Goal: Information Seeking & Learning: Check status

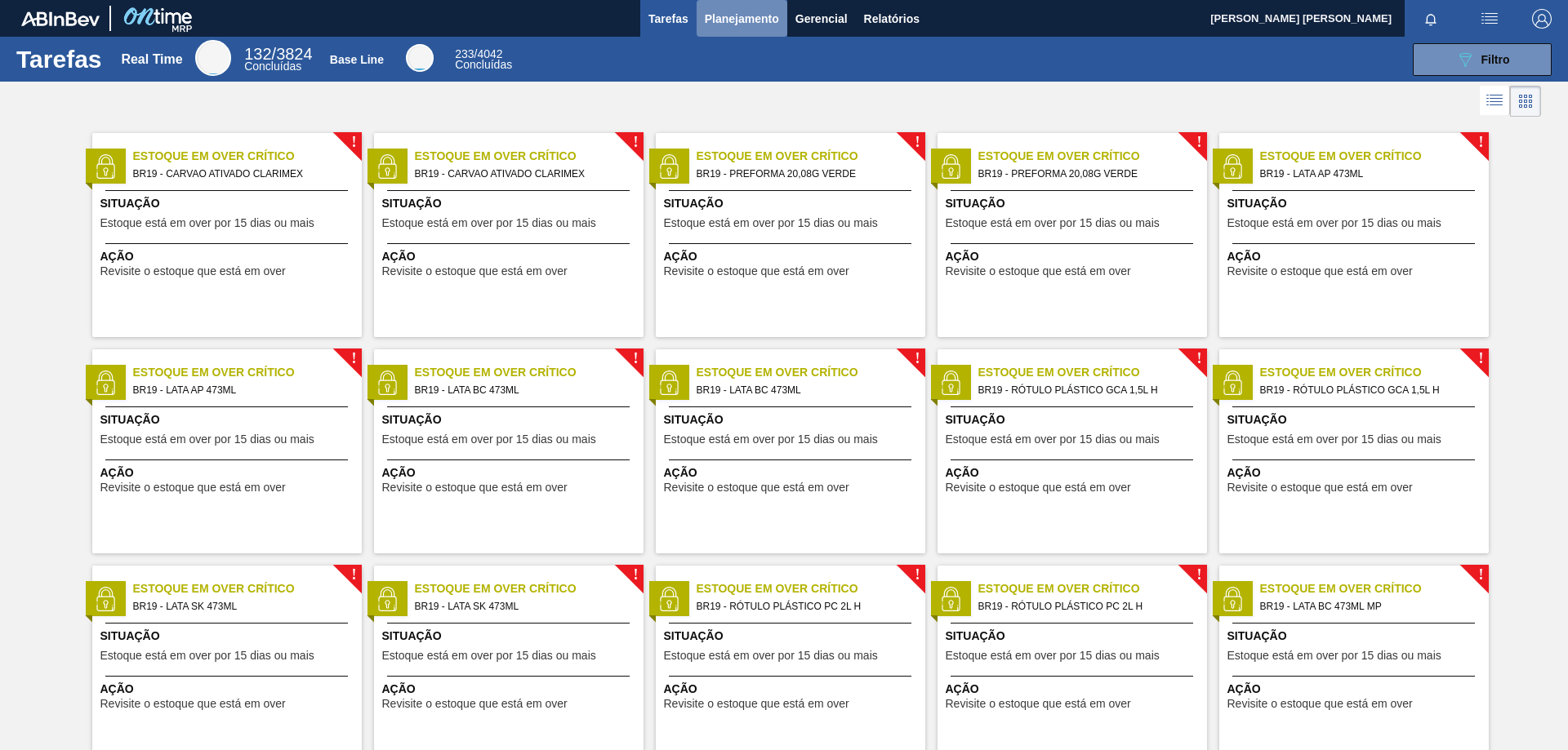
click at [754, 12] on span "Planejamento" at bounding box center [741, 19] width 74 height 20
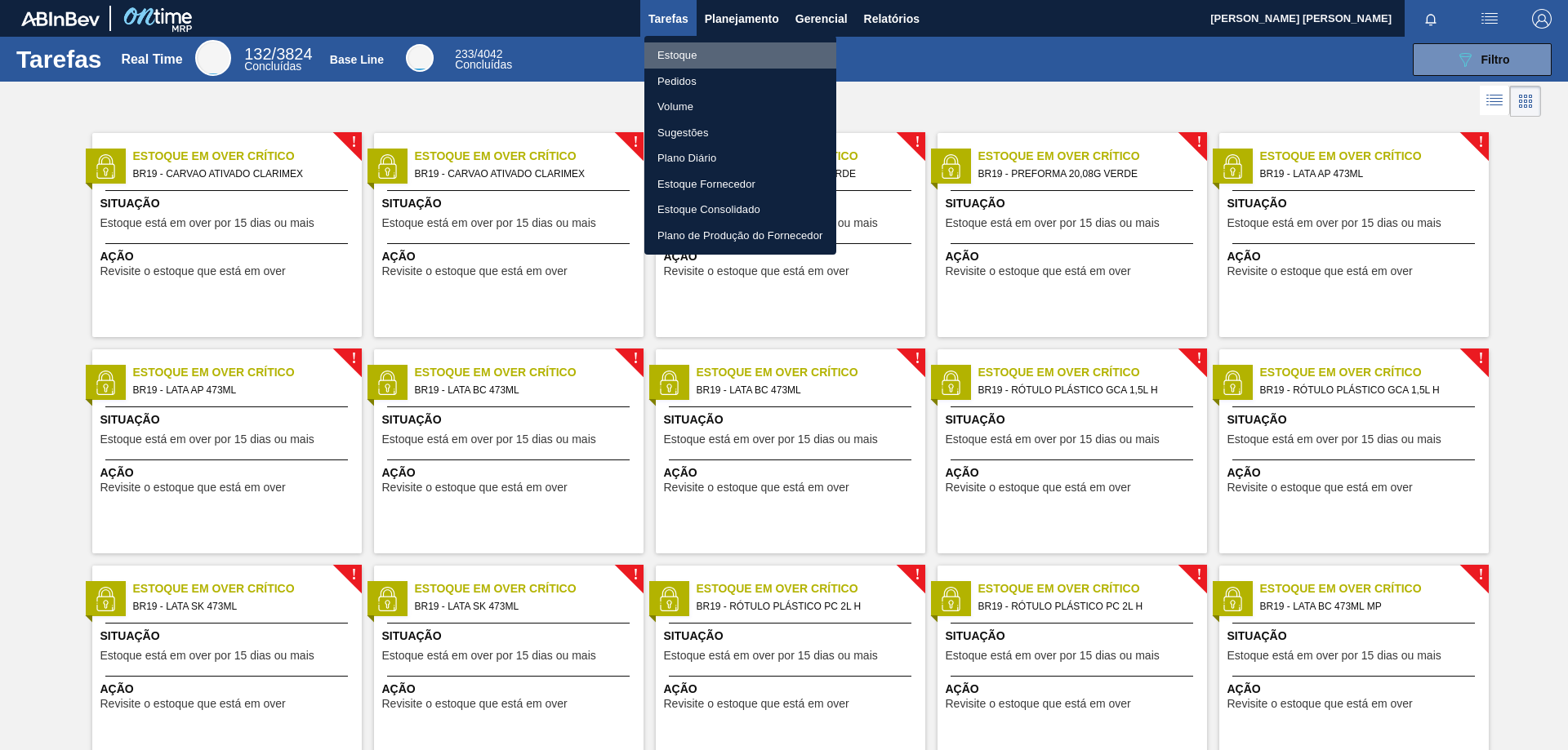
click at [691, 54] on li "Estoque" at bounding box center [740, 55] width 192 height 26
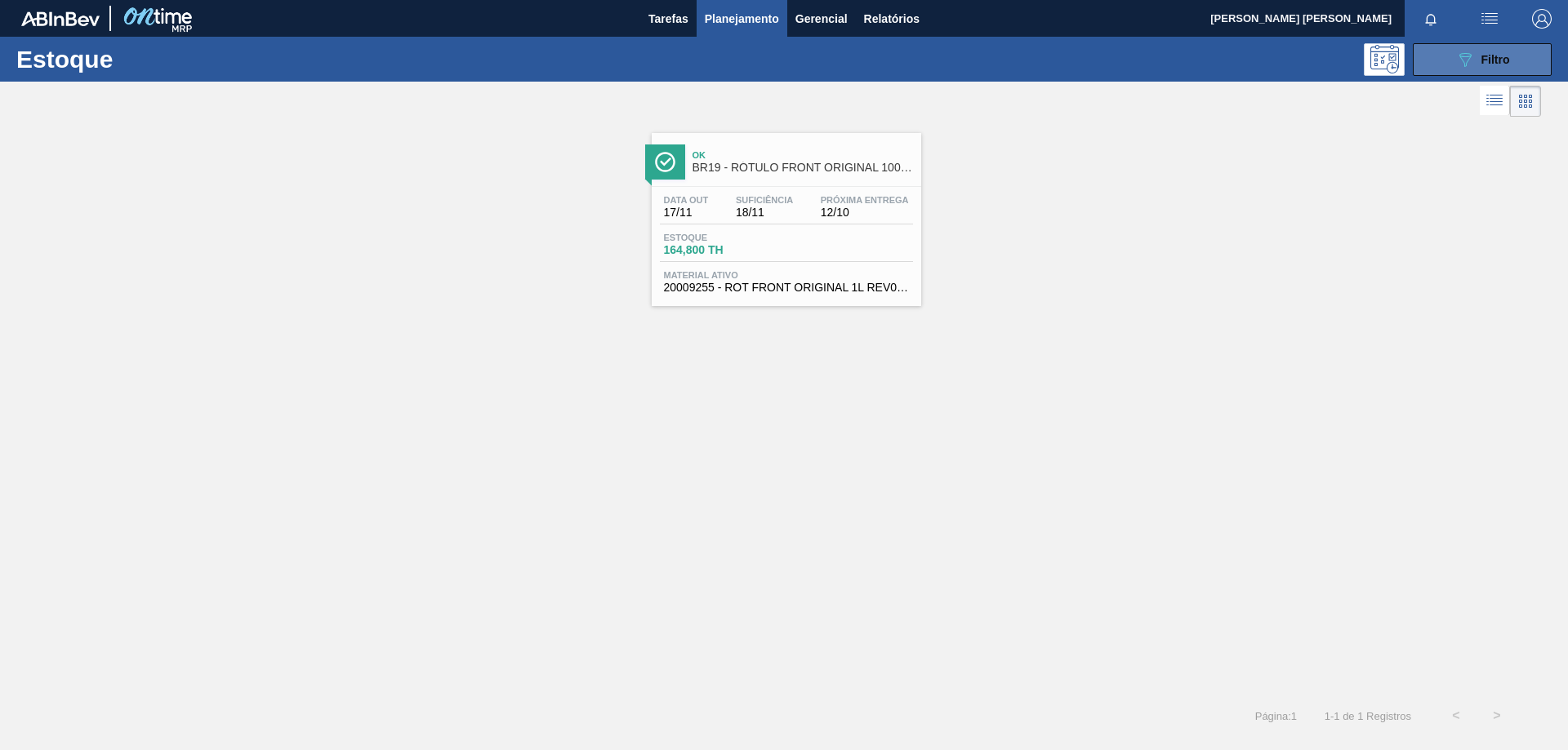
click at [1470, 65] on icon "089F7B8B-B2A5-4AFE-B5C0-19BA573D28AC" at bounding box center [1466, 60] width 20 height 20
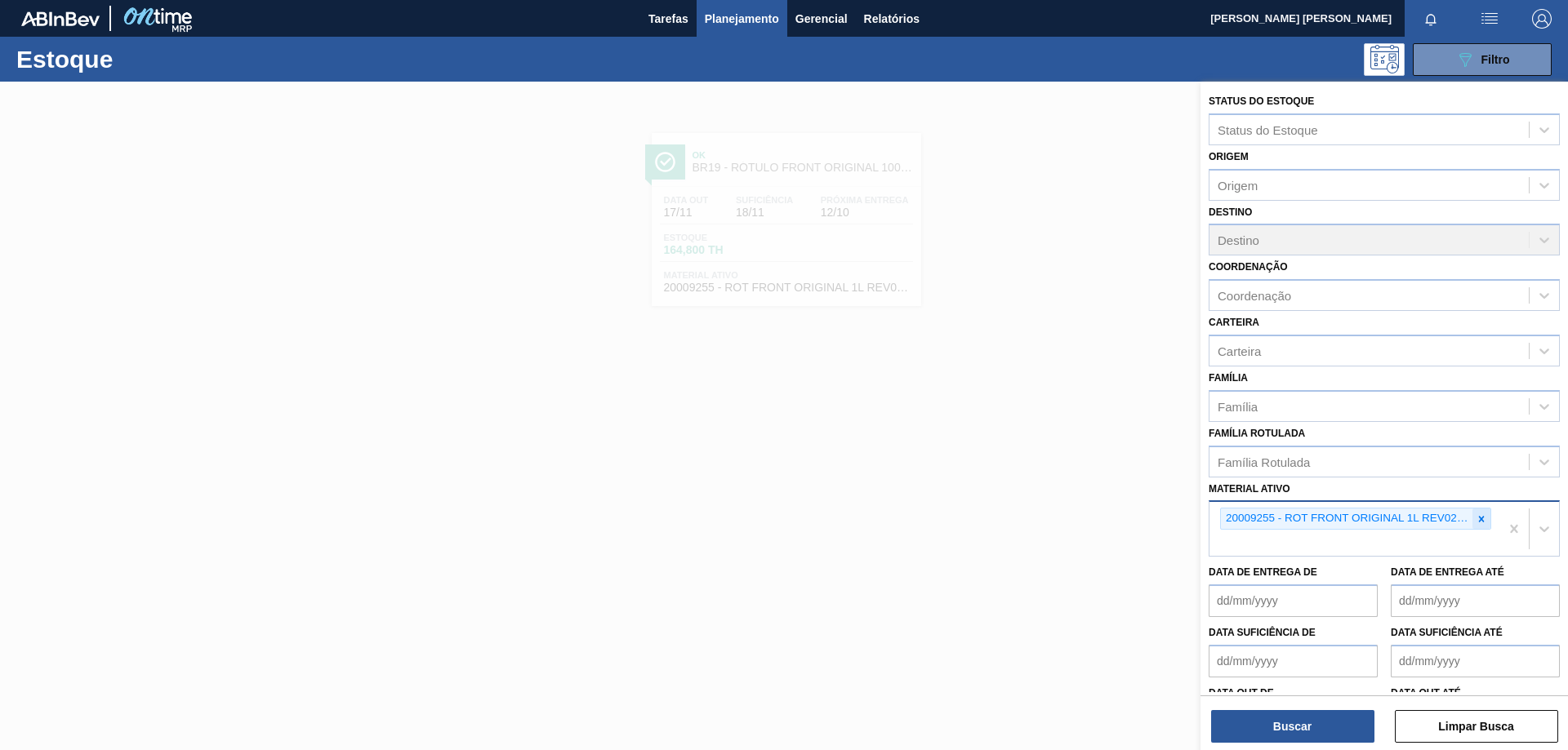
click at [1487, 522] on div at bounding box center [1482, 519] width 18 height 21
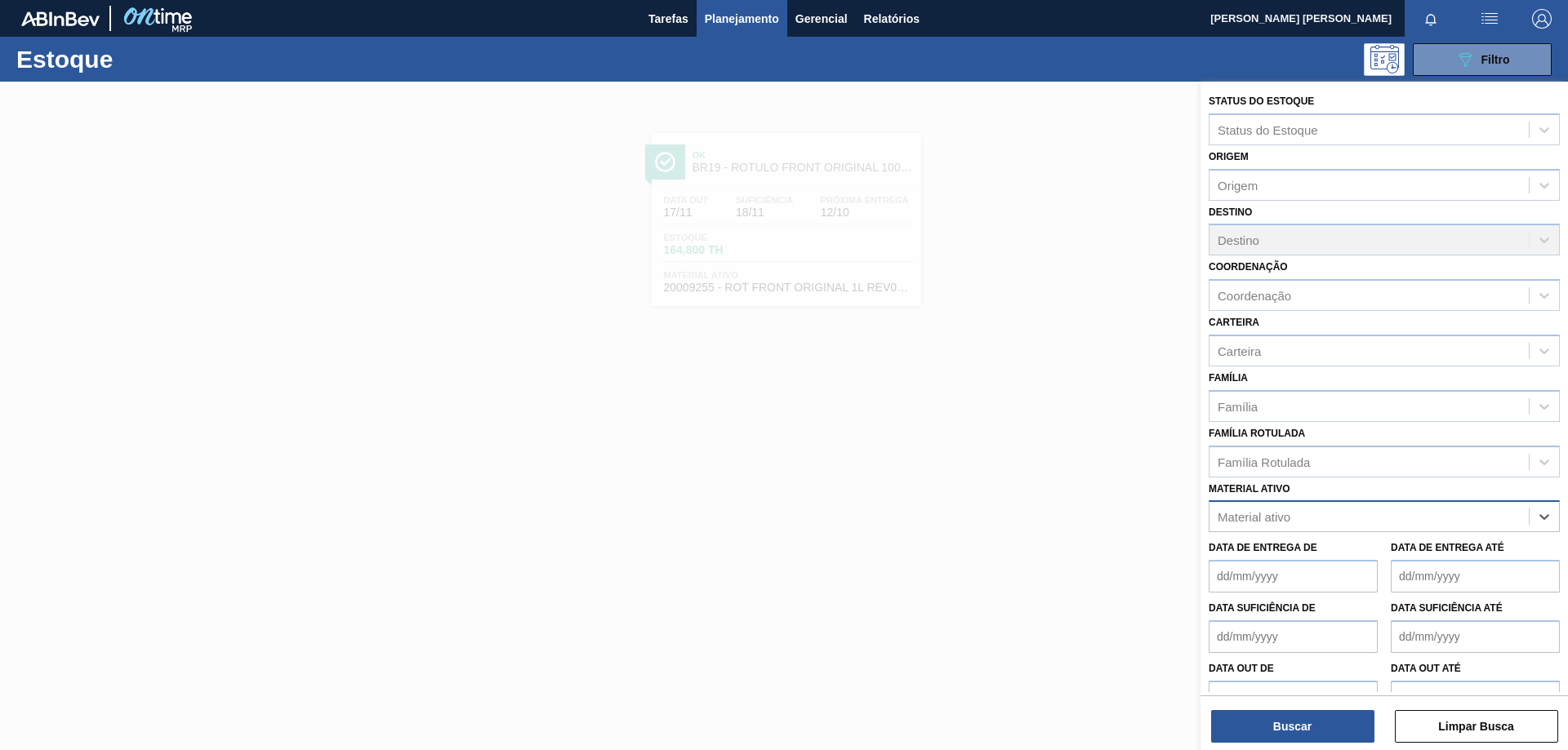
paste ativo "30030854"
type ativo "30030854"
click at [1382, 554] on div "30030854 - CX CARTAO CORONA 350 SLEEK C8 EXP OLIMP" at bounding box center [1384, 557] width 351 height 31
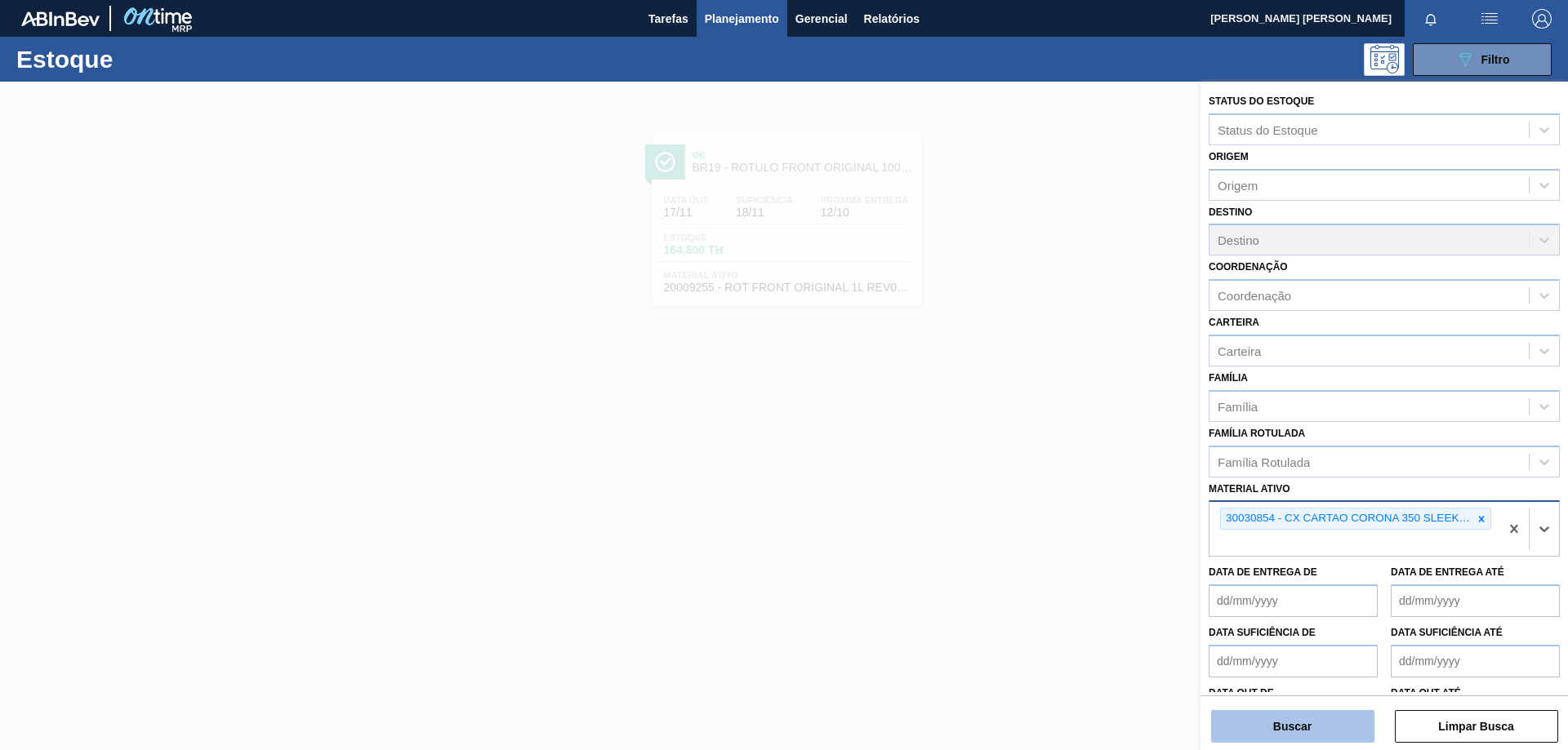
click at [1333, 721] on button "Buscar" at bounding box center [1293, 727] width 163 height 32
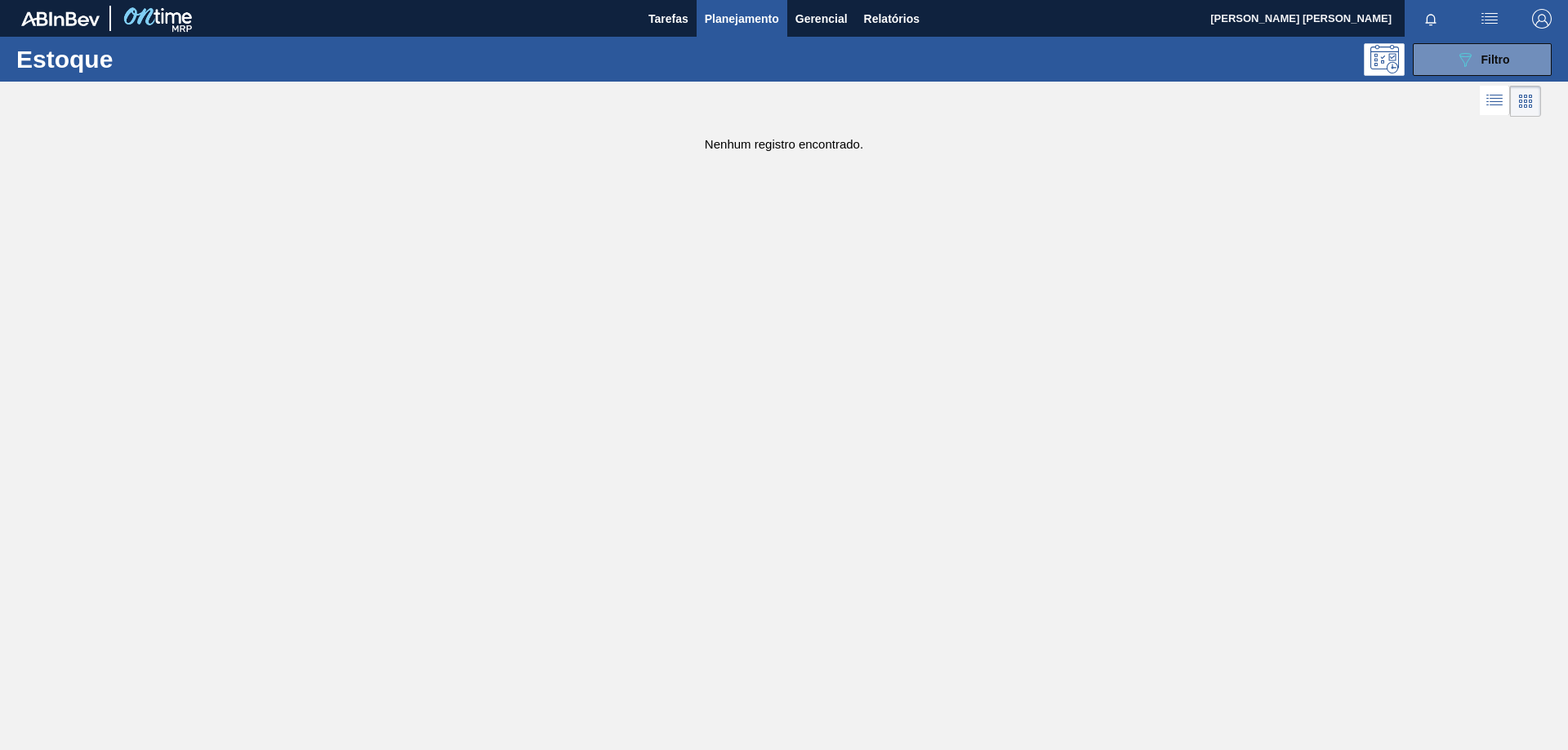
drag, startPoint x: 1484, startPoint y: 72, endPoint x: 1482, endPoint y: 177, distance: 105.0
click at [1484, 72] on button "089F7B8B-B2A5-4AFE-B5C0-19BA573D28AC Filtro" at bounding box center [1482, 59] width 139 height 32
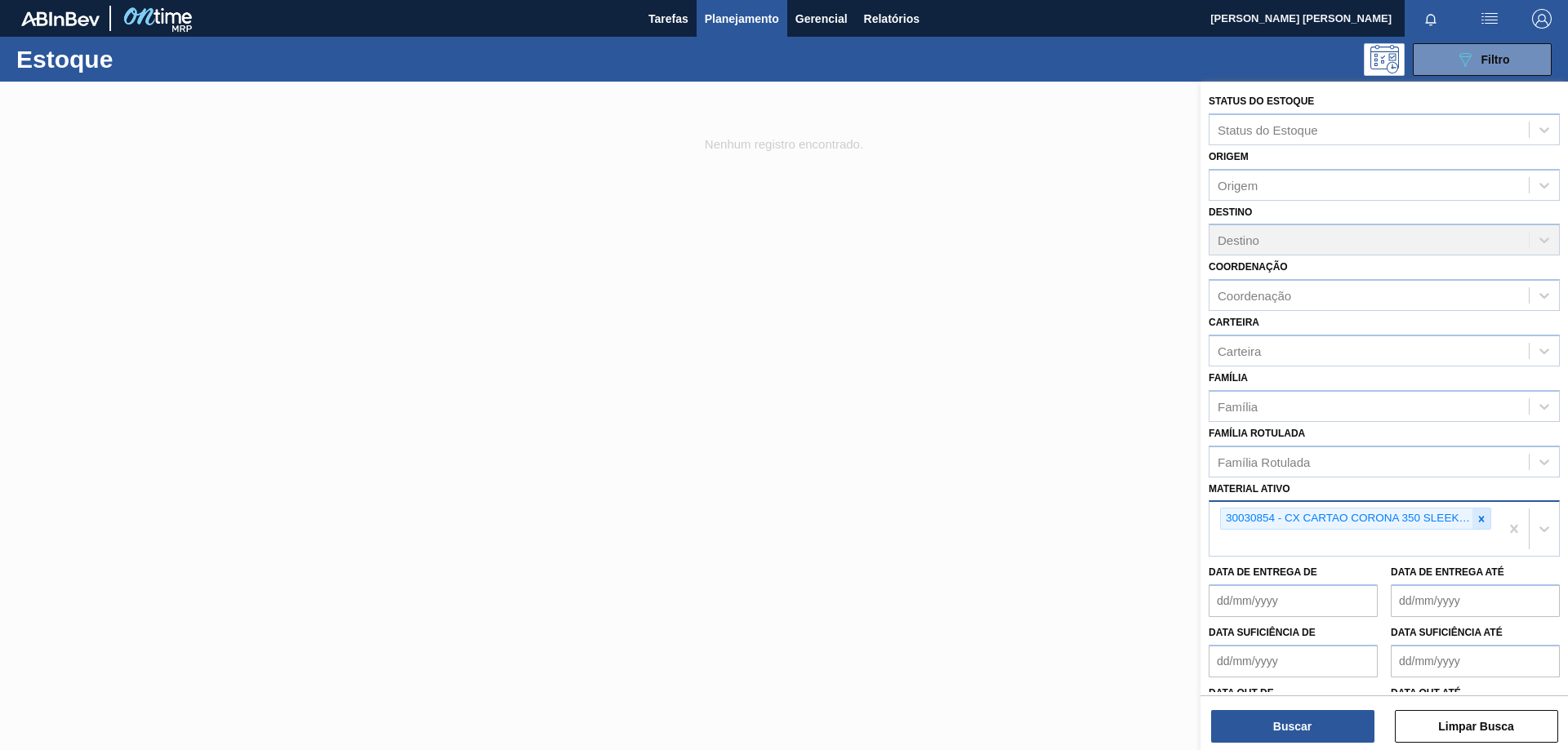
click at [1481, 519] on icon at bounding box center [1481, 519] width 12 height 12
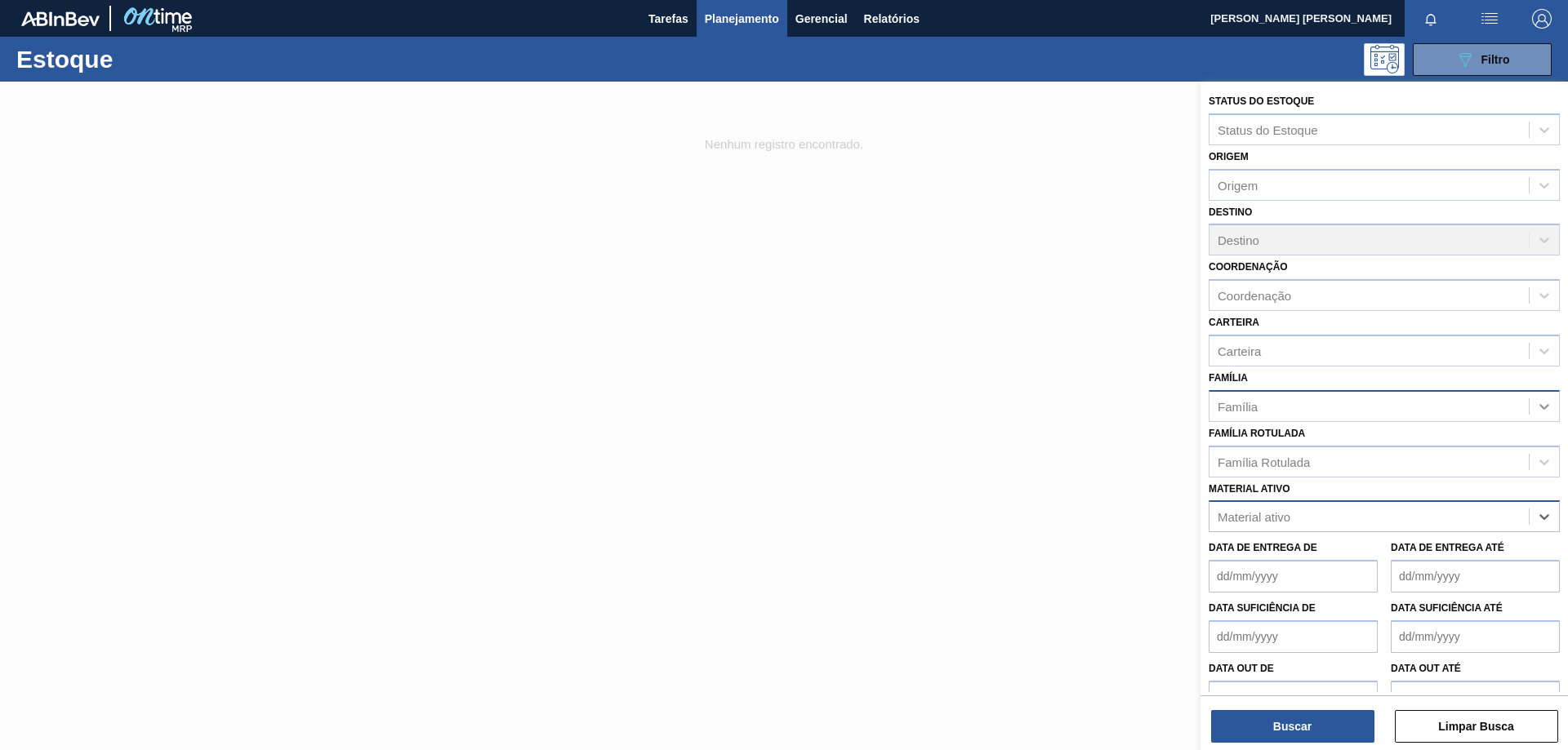
click at [1542, 404] on icon at bounding box center [1545, 406] width 16 height 16
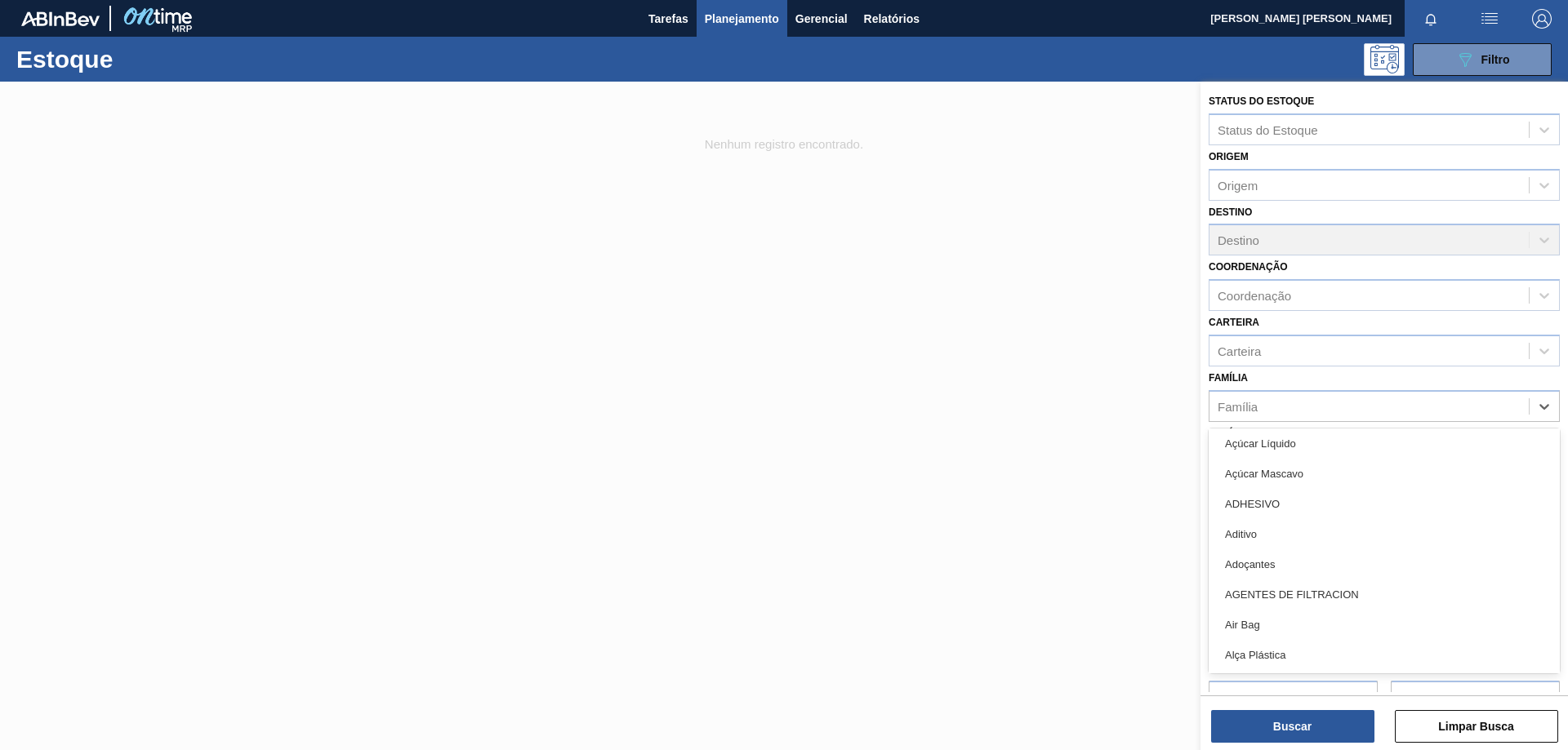
scroll to position [327, 0]
type input "car"
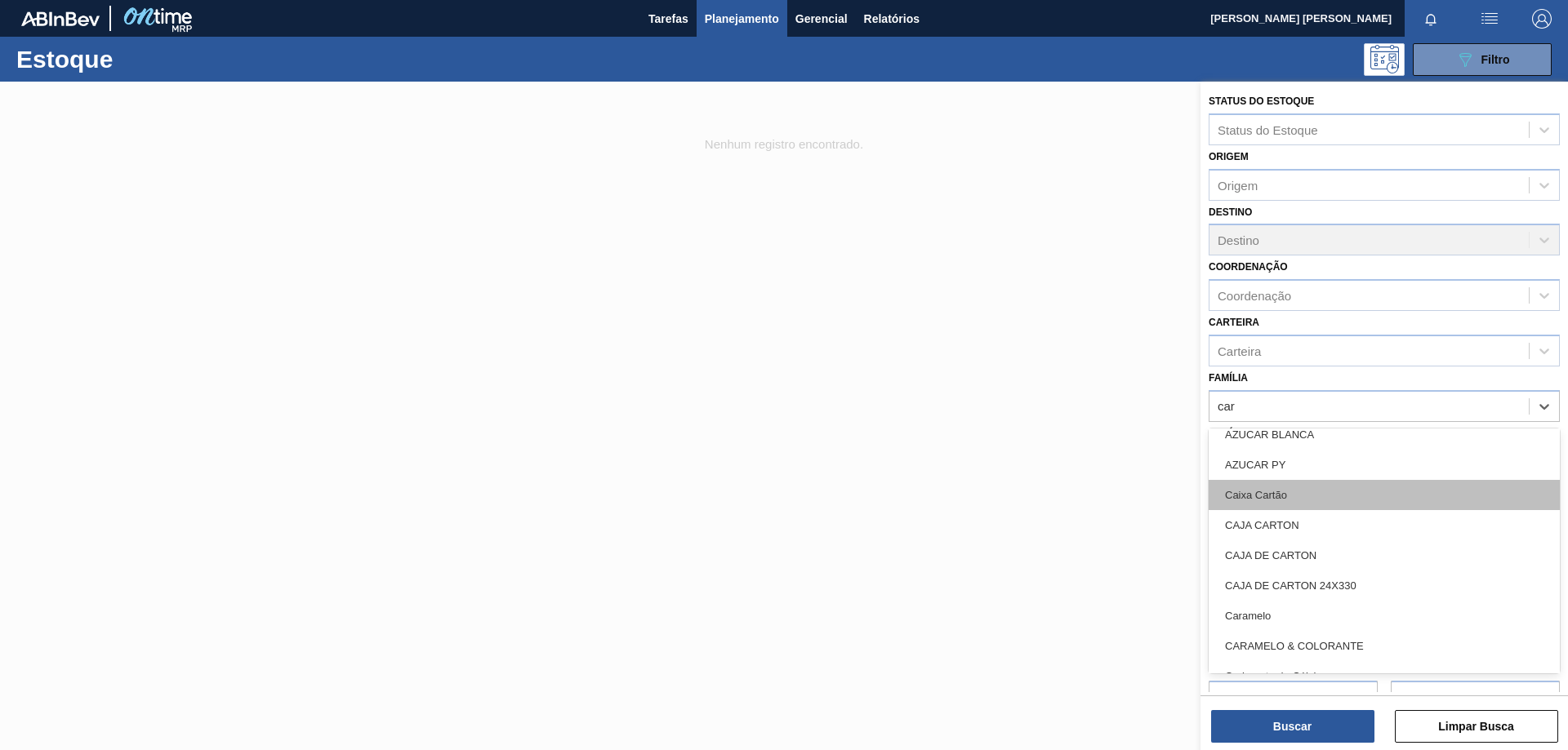
click at [1310, 491] on div "Caixa Cartão" at bounding box center [1384, 495] width 351 height 31
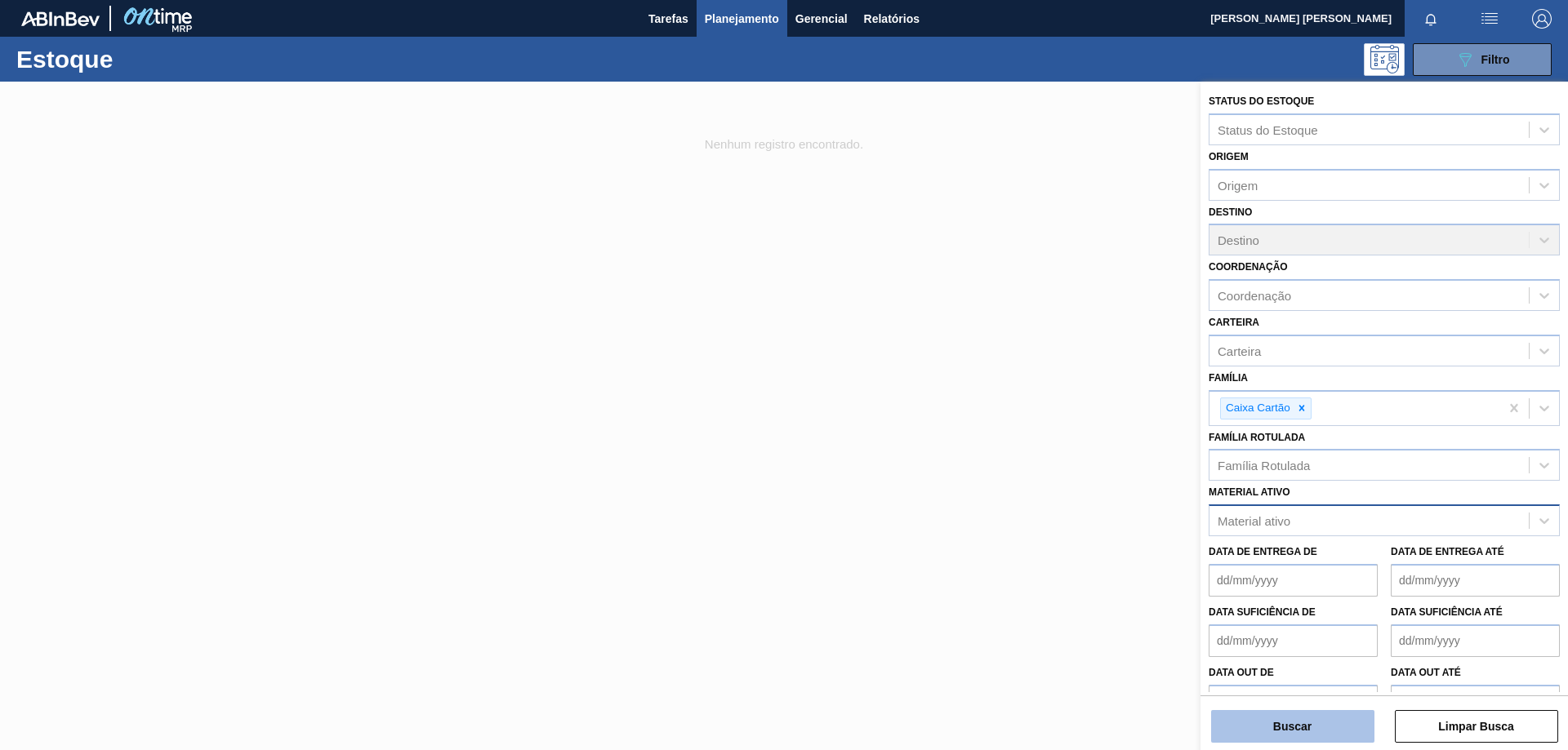
click at [1286, 730] on button "Buscar" at bounding box center [1293, 727] width 163 height 32
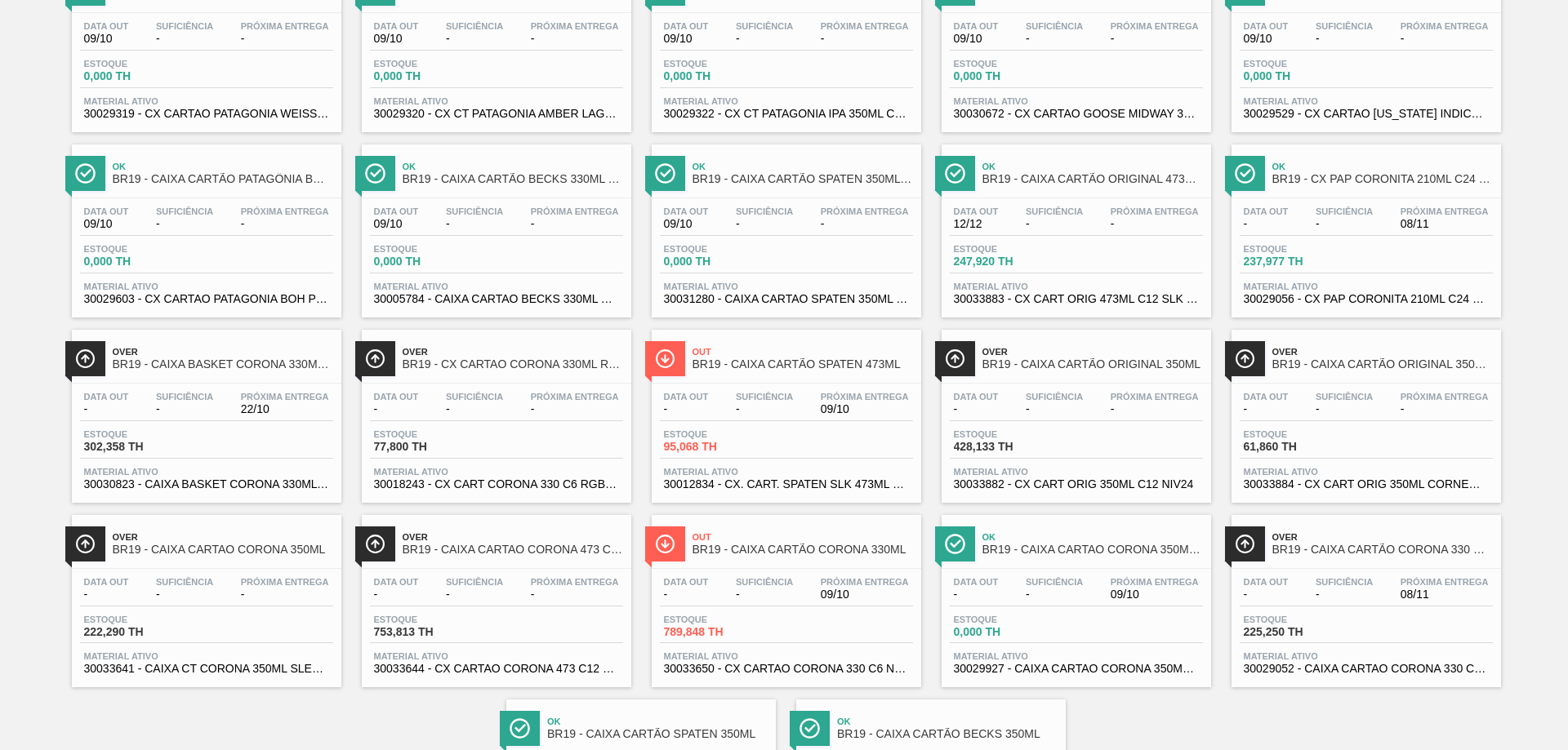
scroll to position [626, 0]
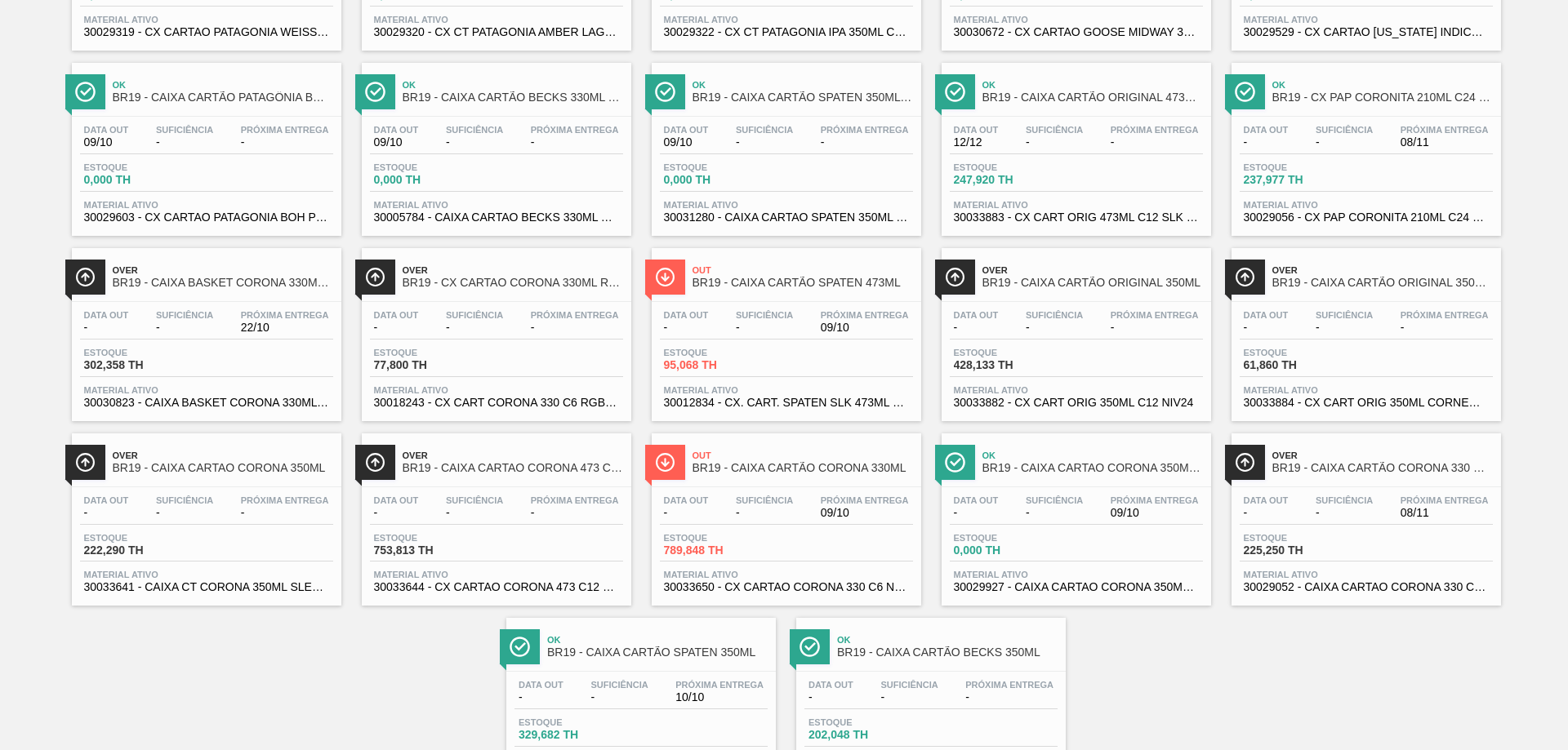
click at [1083, 584] on span "30029927 - CAIXA CARTAO CORONA 350ML SLEEK C8 PY" at bounding box center [1076, 588] width 245 height 13
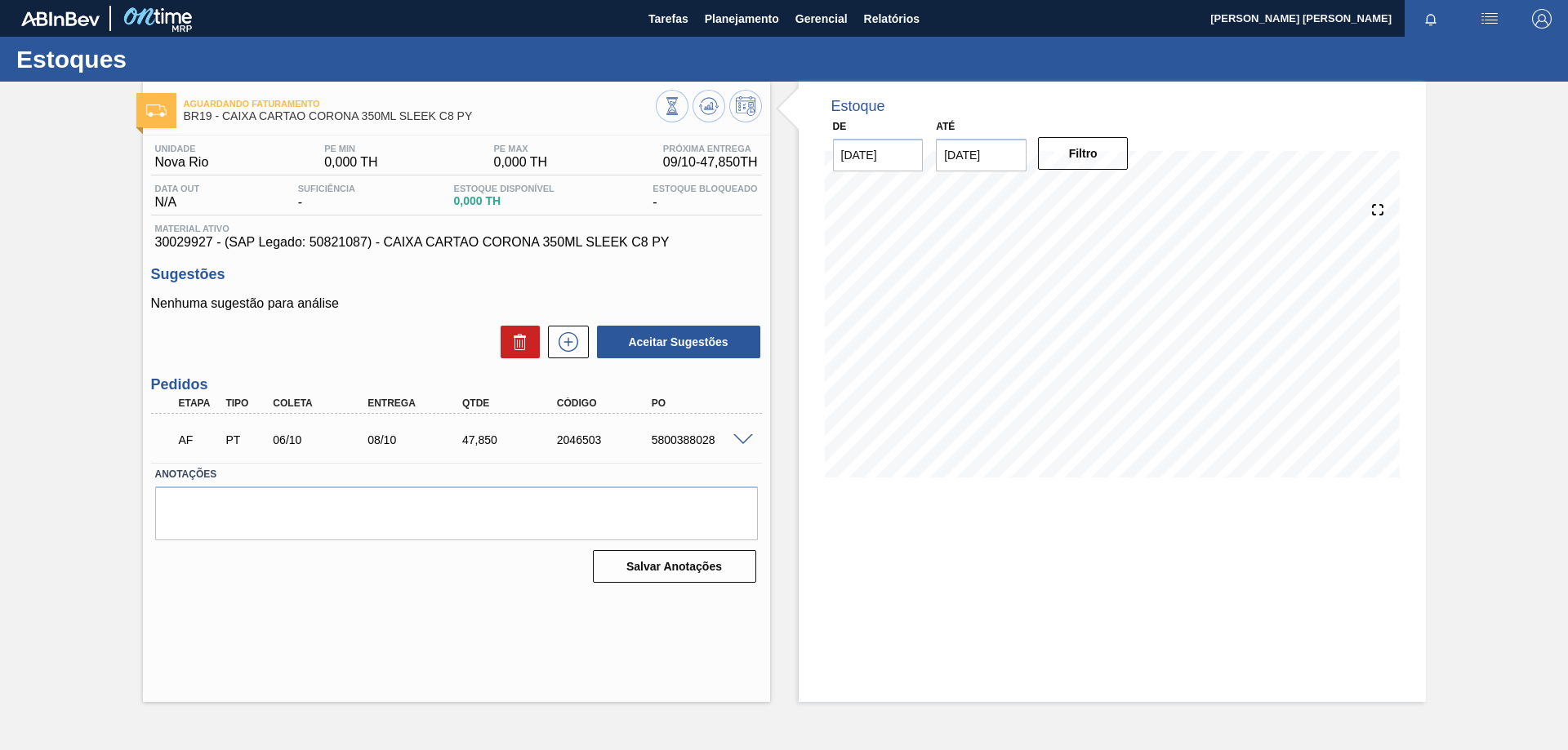
click at [741, 430] on div "AF PT 06/10 08/10 47,[PHONE_NUMBER] 5800388028" at bounding box center [456, 439] width 611 height 41
drag, startPoint x: 743, startPoint y: 432, endPoint x: 740, endPoint y: 440, distance: 8.5
click at [740, 440] on div "AF PT 06/10 08/10 47,[PHONE_NUMBER] 5800388028" at bounding box center [456, 439] width 611 height 41
click at [740, 440] on span at bounding box center [743, 440] width 20 height 13
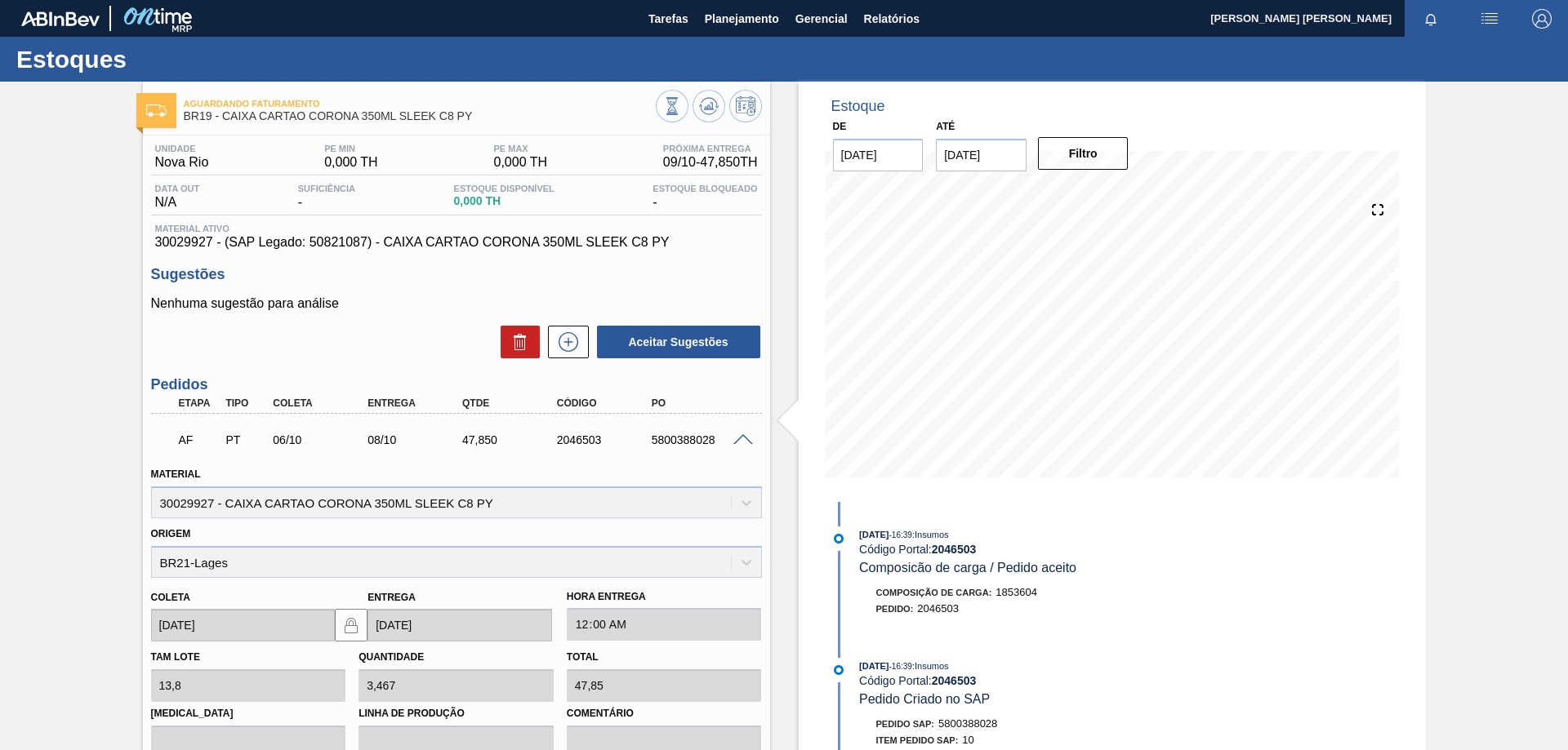
scroll to position [163, 0]
